Goal: Check status: Check status

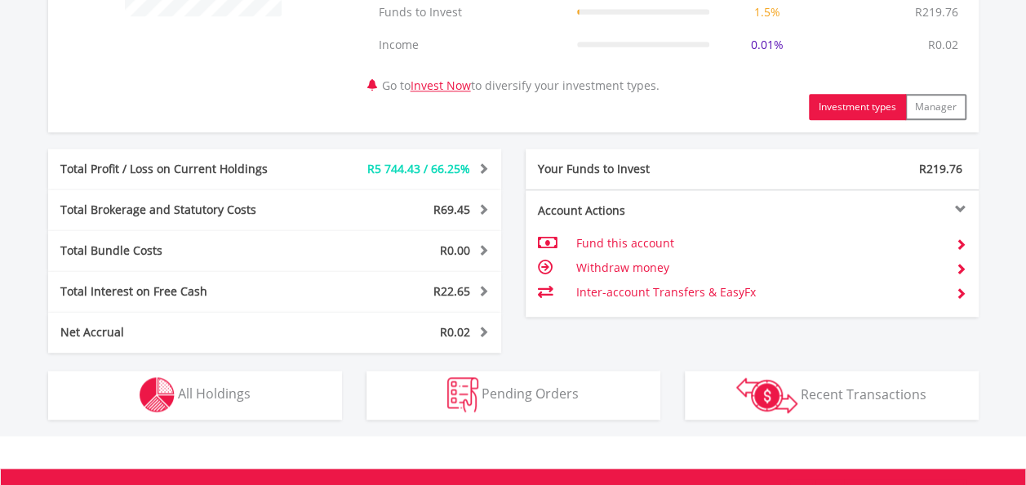
scroll to position [816, 0]
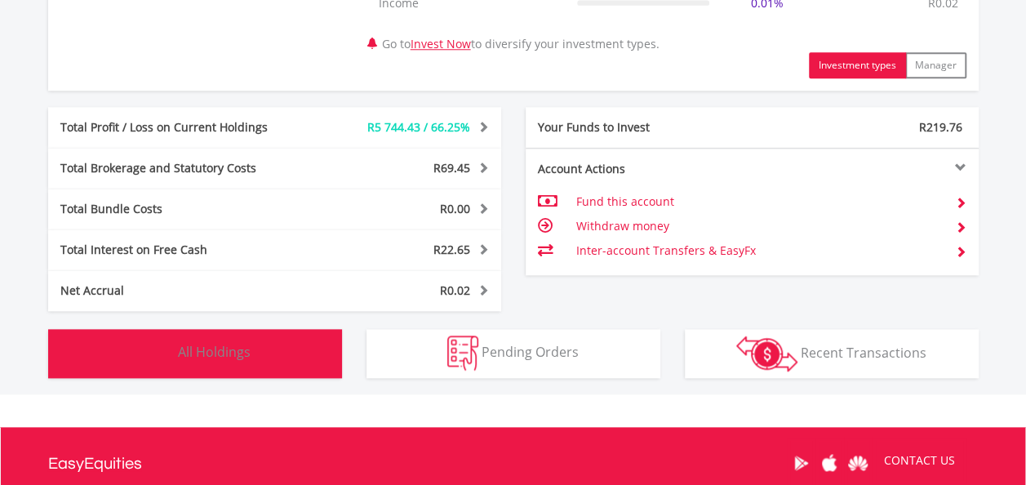
click at [294, 352] on button "Holdings All Holdings" at bounding box center [195, 353] width 294 height 49
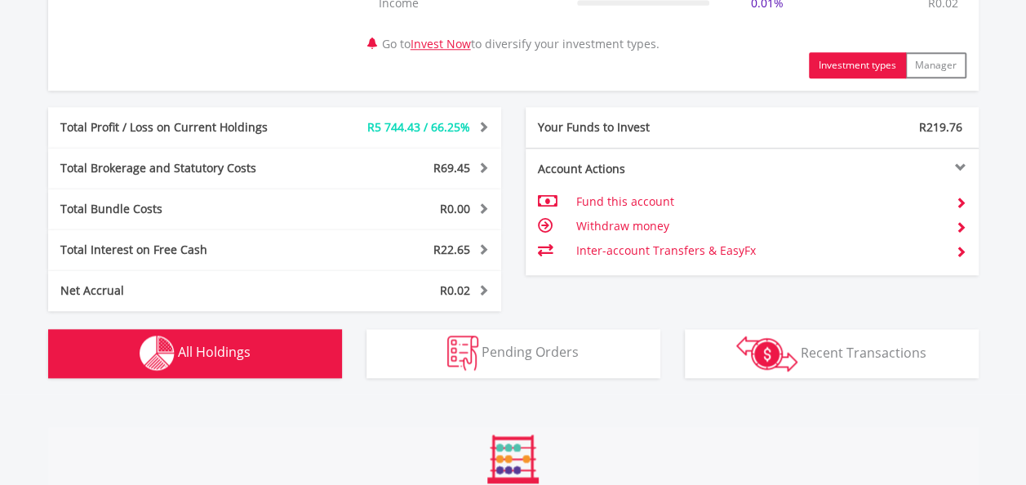
scroll to position [1242, 0]
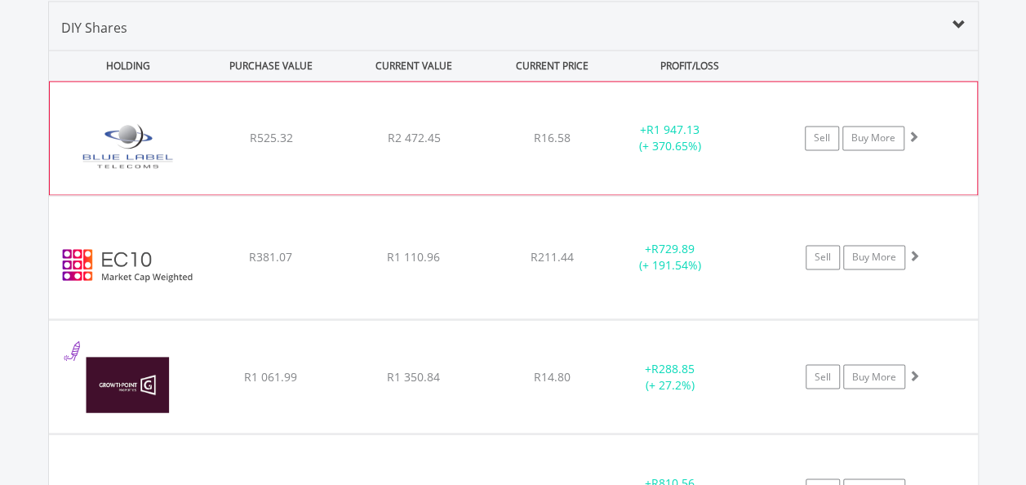
click at [485, 162] on div "﻿ Blue Label Telecoms Limited R525.32 R2 472.45 R16.58 + R1 947.13 (+ 370.65%) …" at bounding box center [513, 138] width 927 height 113
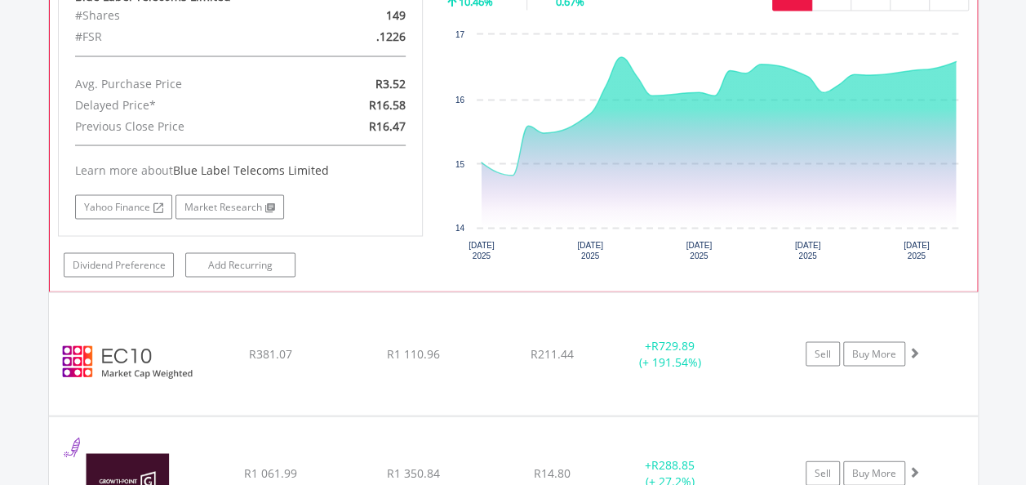
scroll to position [1487, 0]
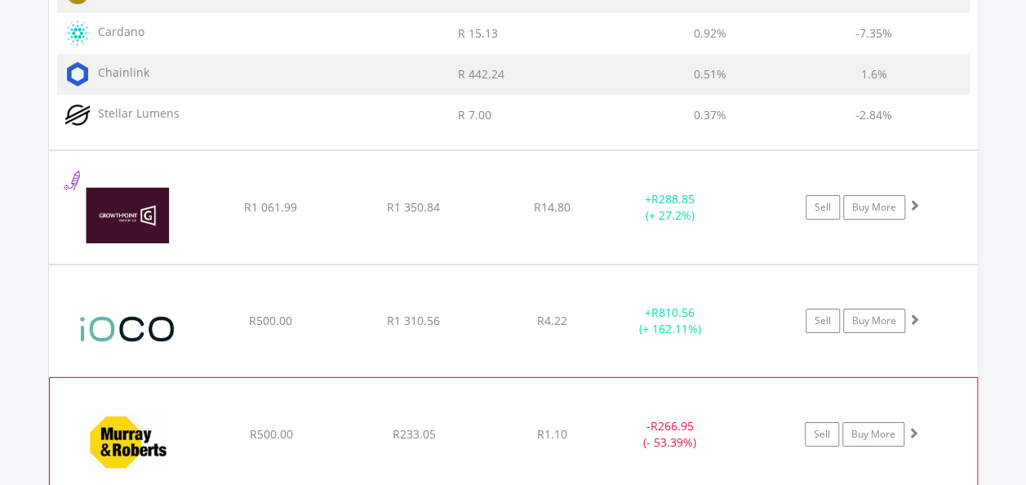
scroll to position [2549, 0]
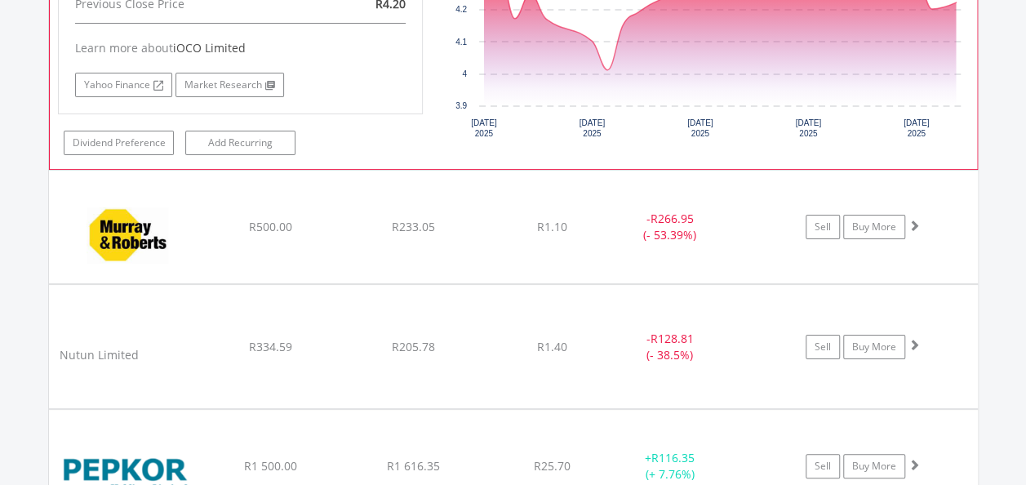
scroll to position [3202, 0]
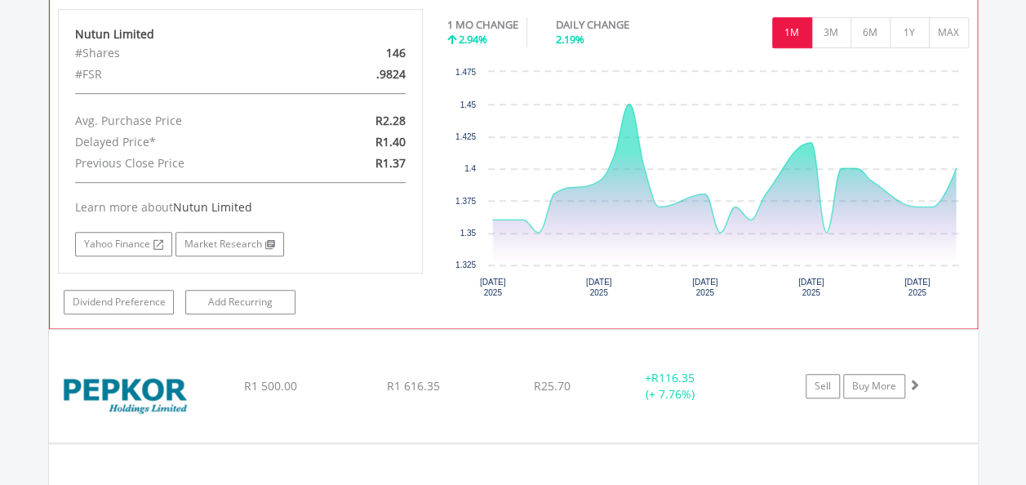
scroll to position [3528, 0]
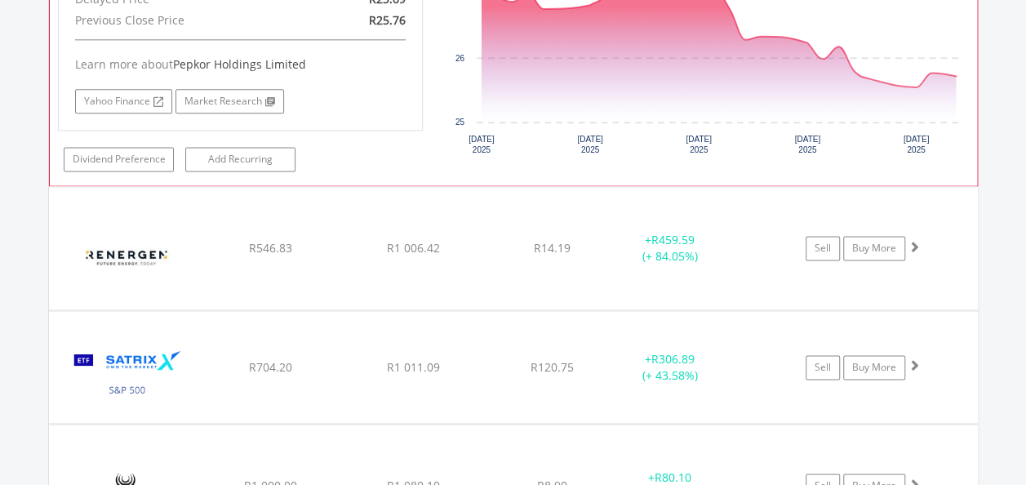
scroll to position [4100, 0]
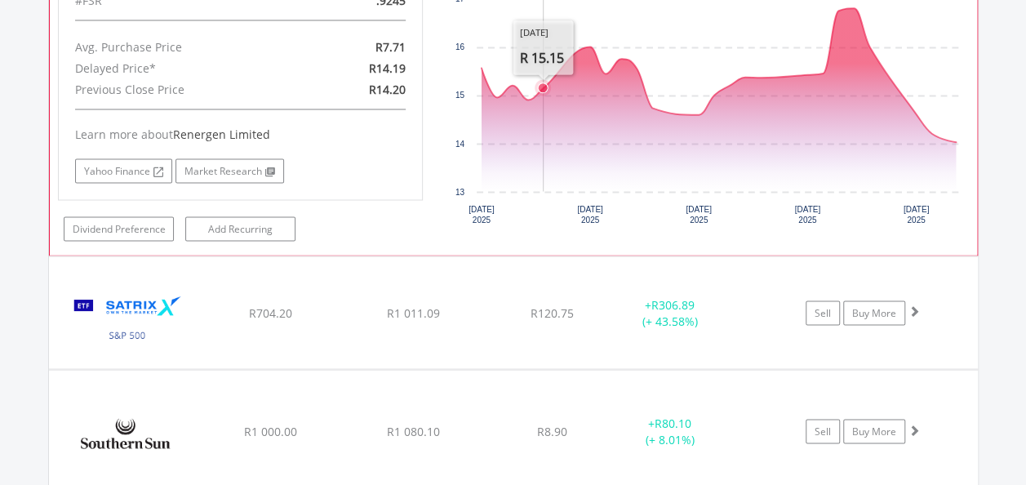
scroll to position [4590, 0]
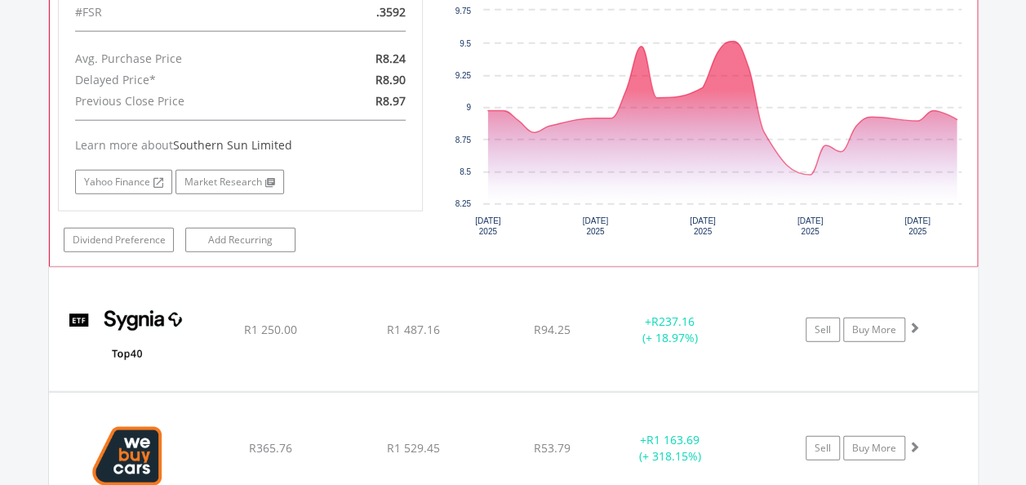
scroll to position [5079, 0]
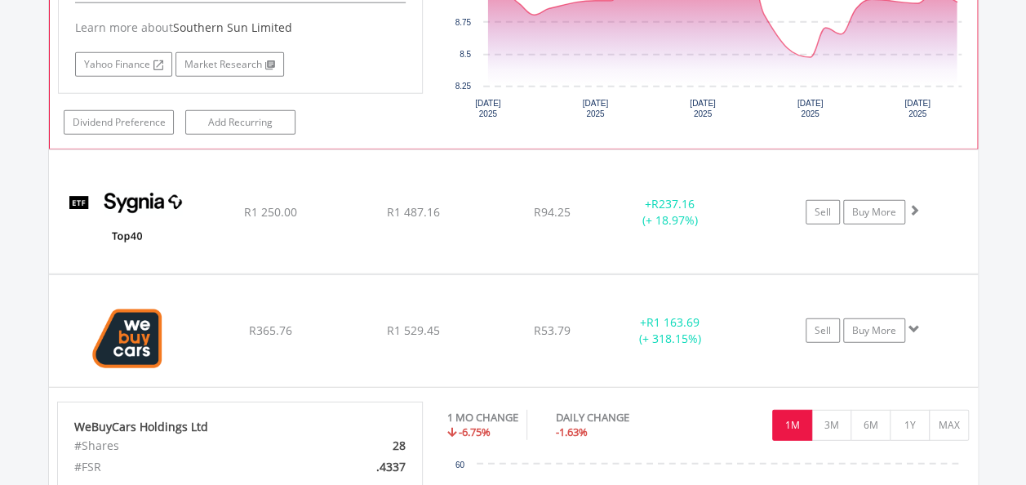
scroll to position [5243, 0]
